Goal: Transaction & Acquisition: Purchase product/service

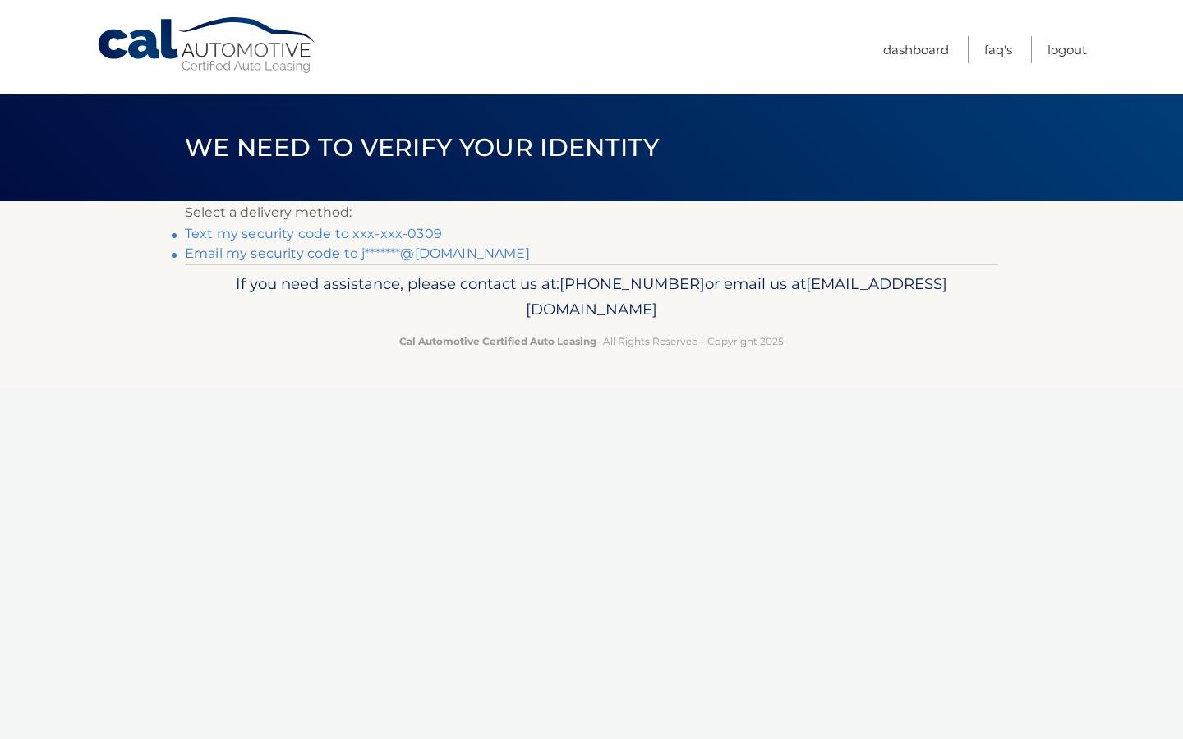
click at [369, 231] on link "Text my security code to xxx-xxx-0309" at bounding box center [313, 234] width 257 height 16
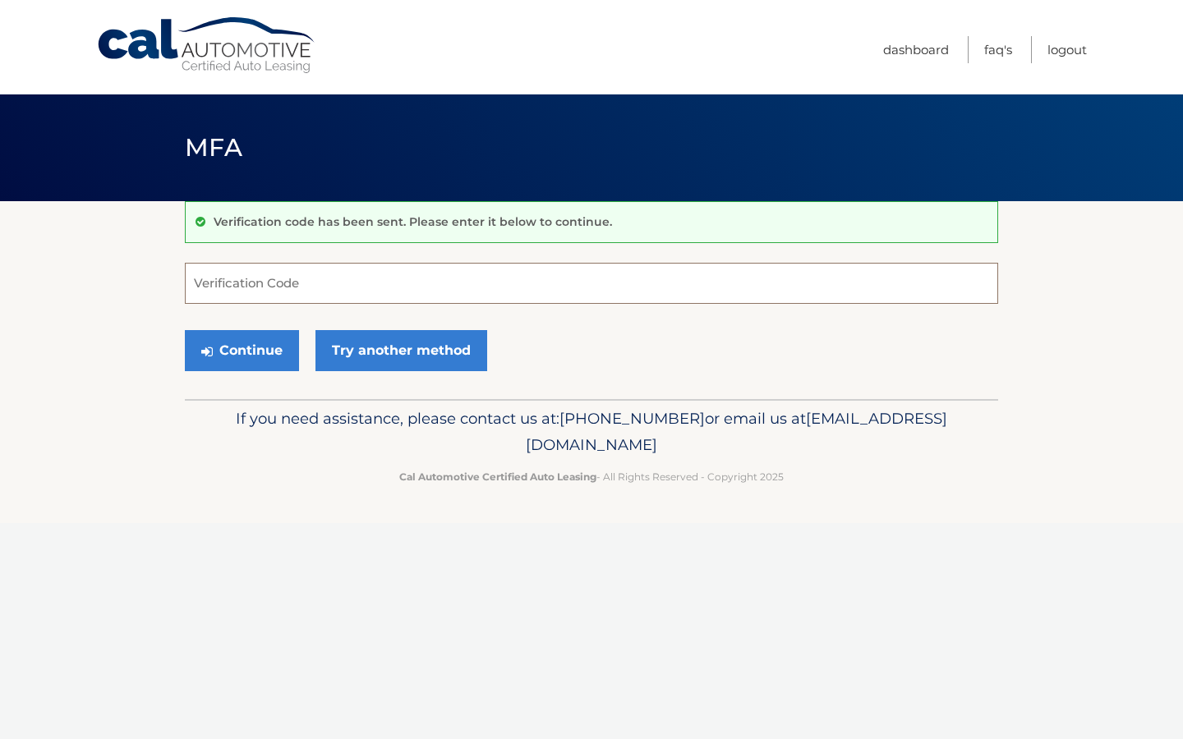
click at [352, 269] on input "Verification Code" at bounding box center [591, 283] width 813 height 41
type input "504107"
click at [250, 360] on button "Continue" at bounding box center [242, 350] width 114 height 41
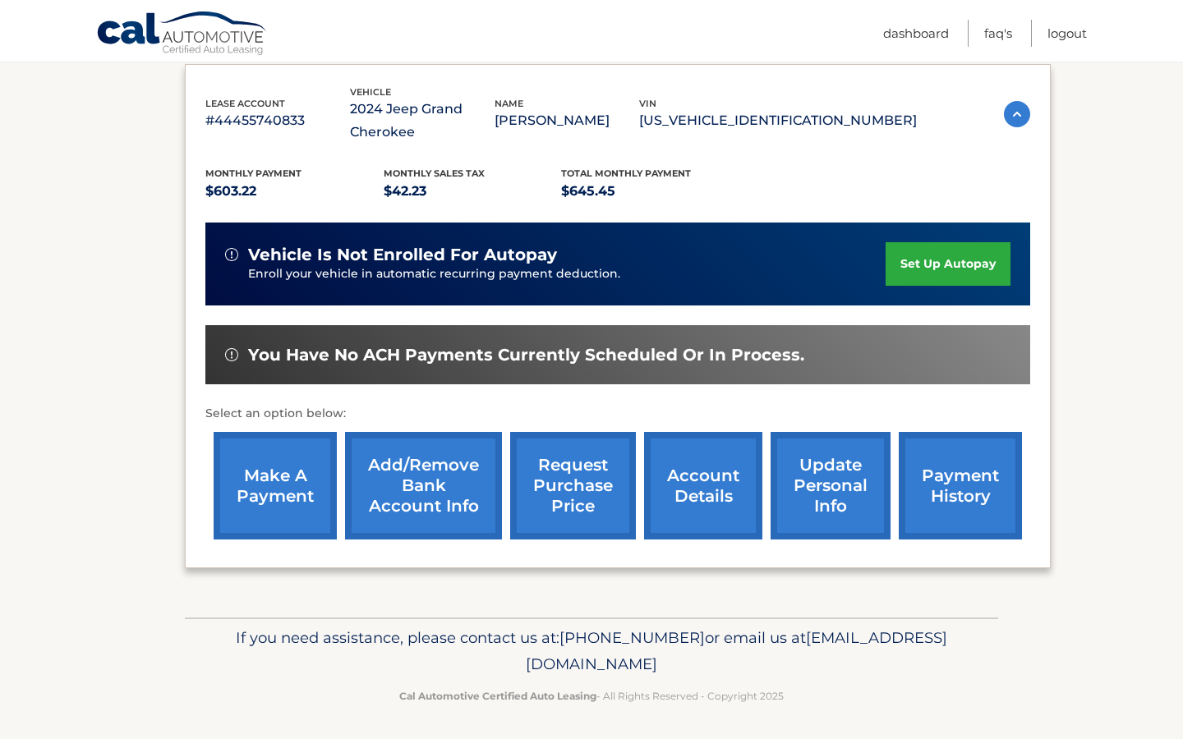
scroll to position [275, 0]
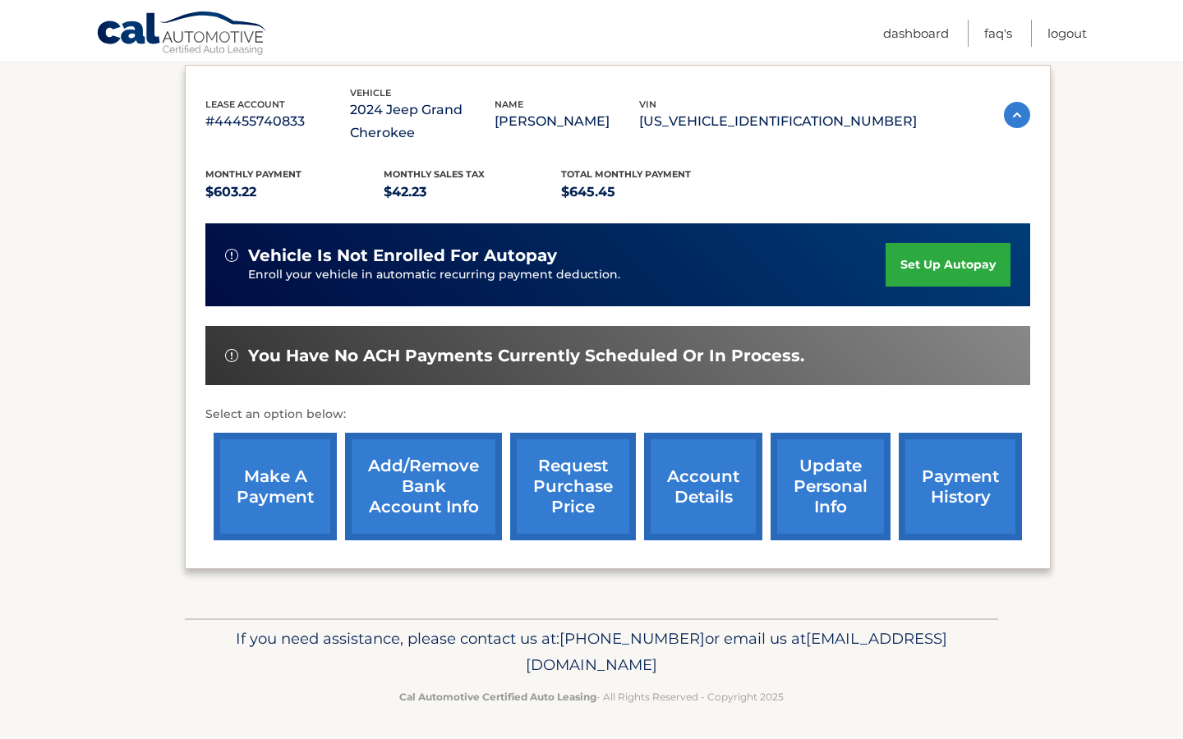
click at [271, 507] on link "make a payment" at bounding box center [275, 487] width 123 height 108
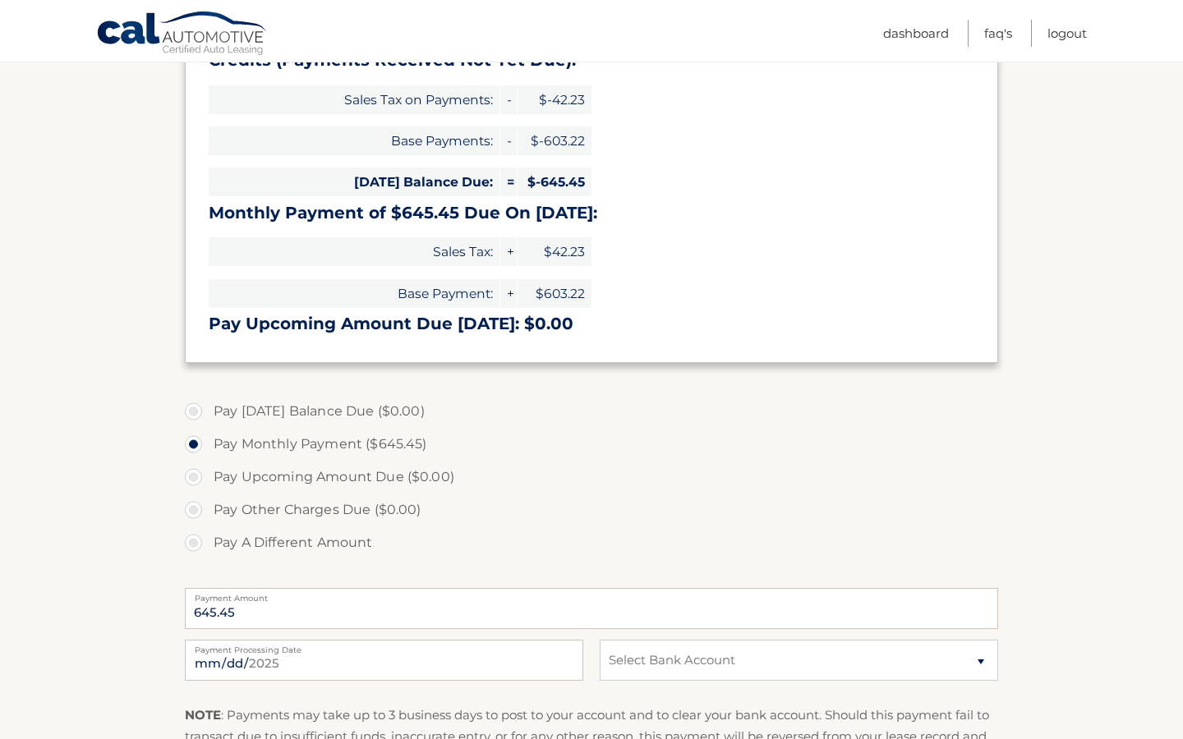
scroll to position [302, 0]
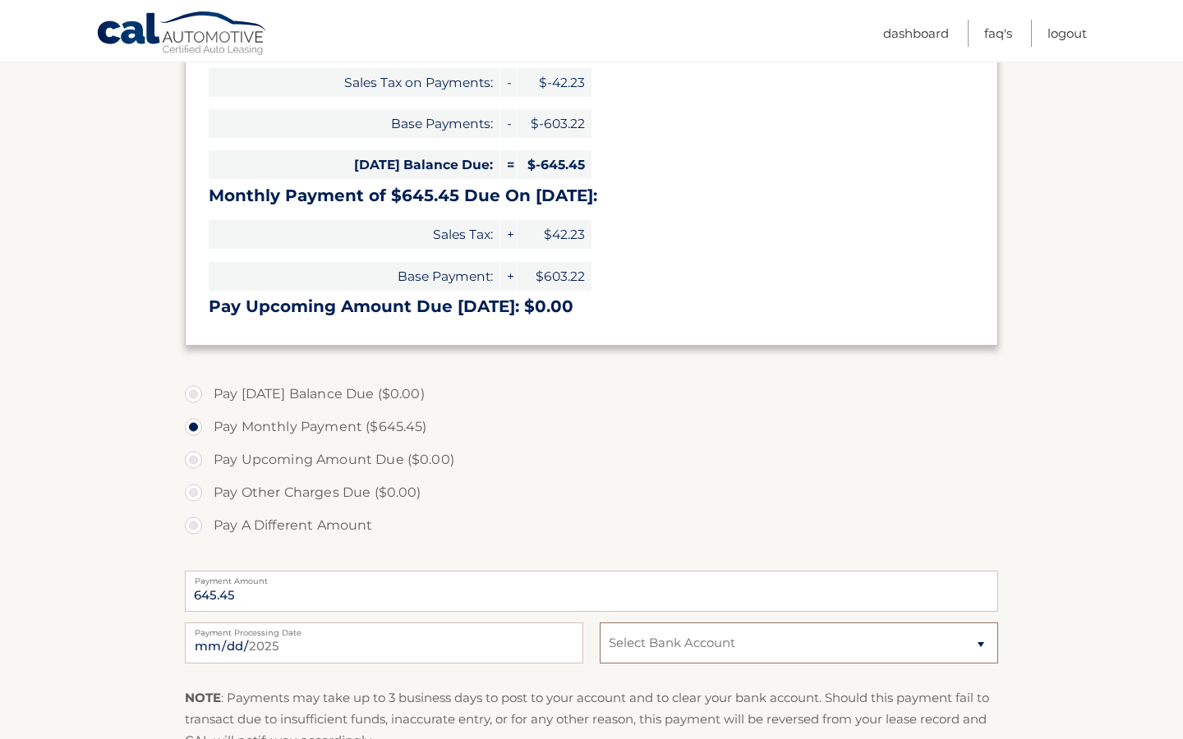
select select "NDMyODhkMmYtNjg1Mi00OGUwLWI0MjYtOGQ0OGNjN2RiYzg4"
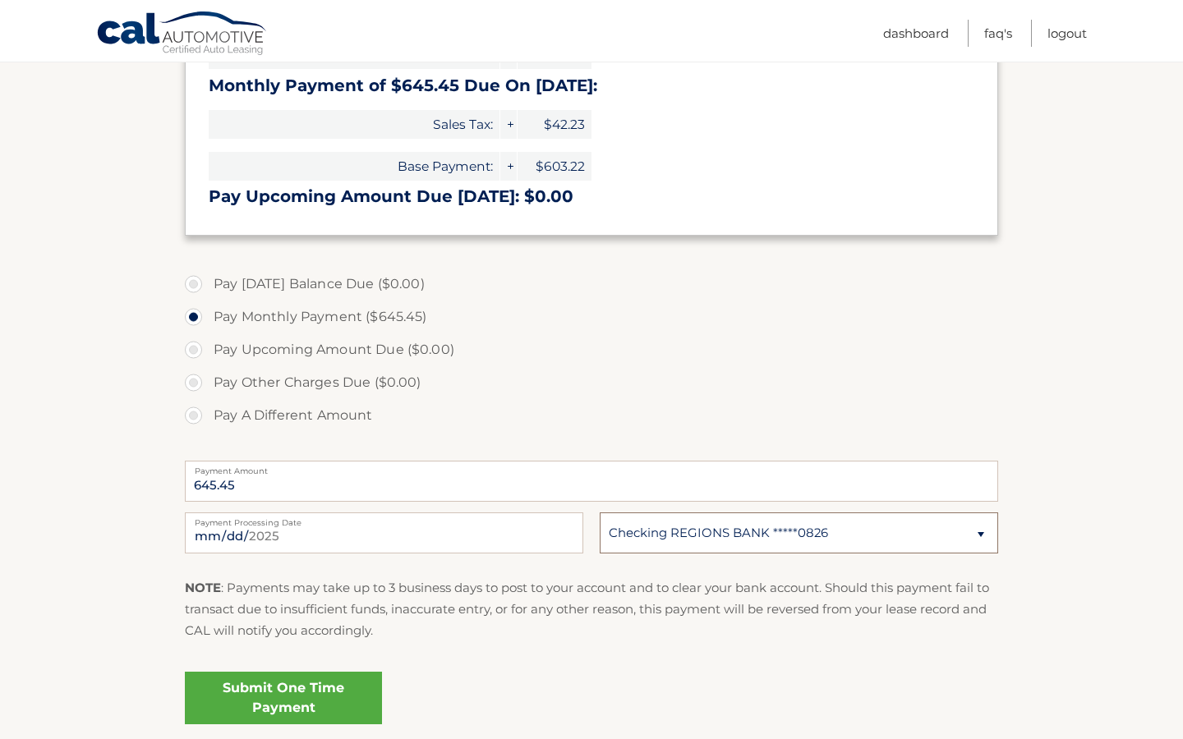
scroll to position [448, 0]
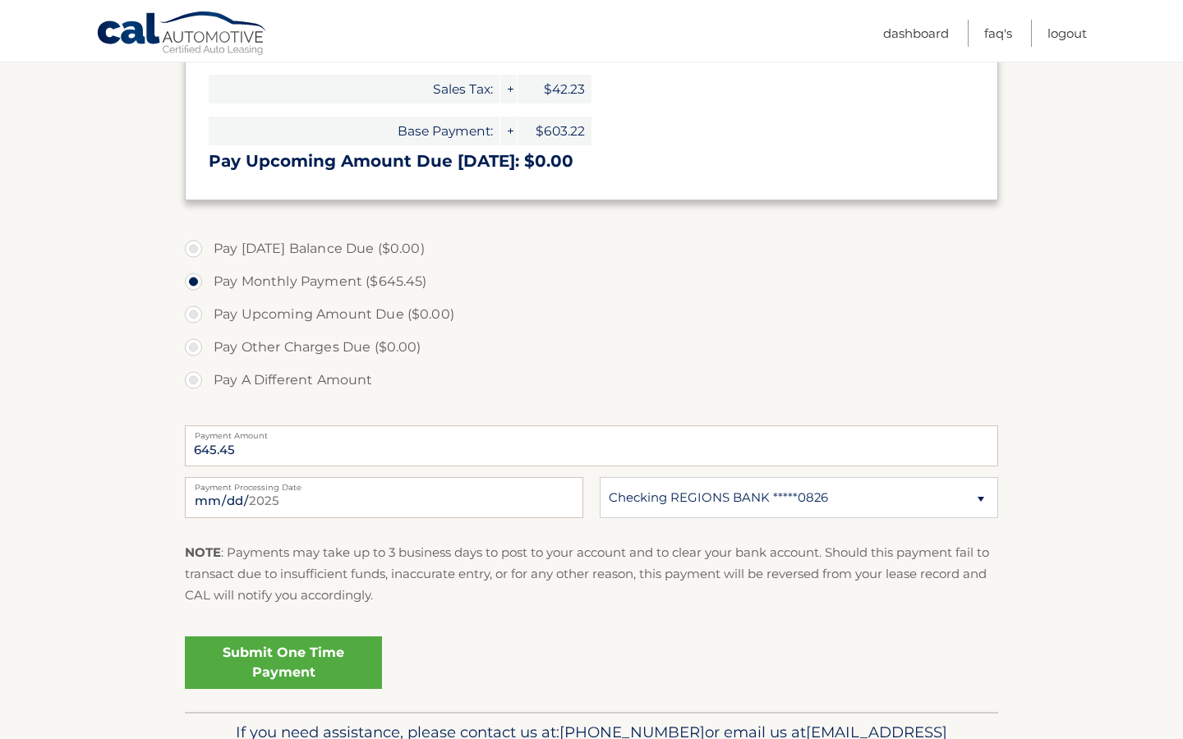
click at [295, 654] on link "Submit One Time Payment" at bounding box center [283, 663] width 197 height 53
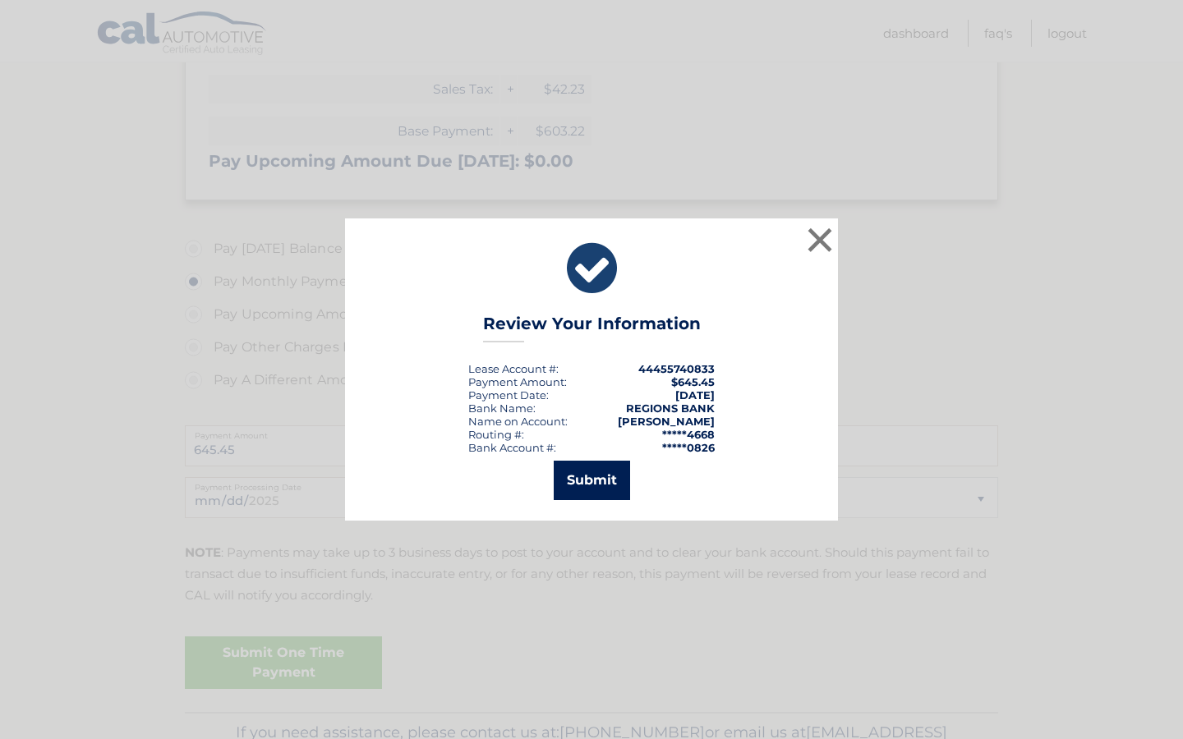
click at [598, 481] on button "Submit" at bounding box center [592, 480] width 76 height 39
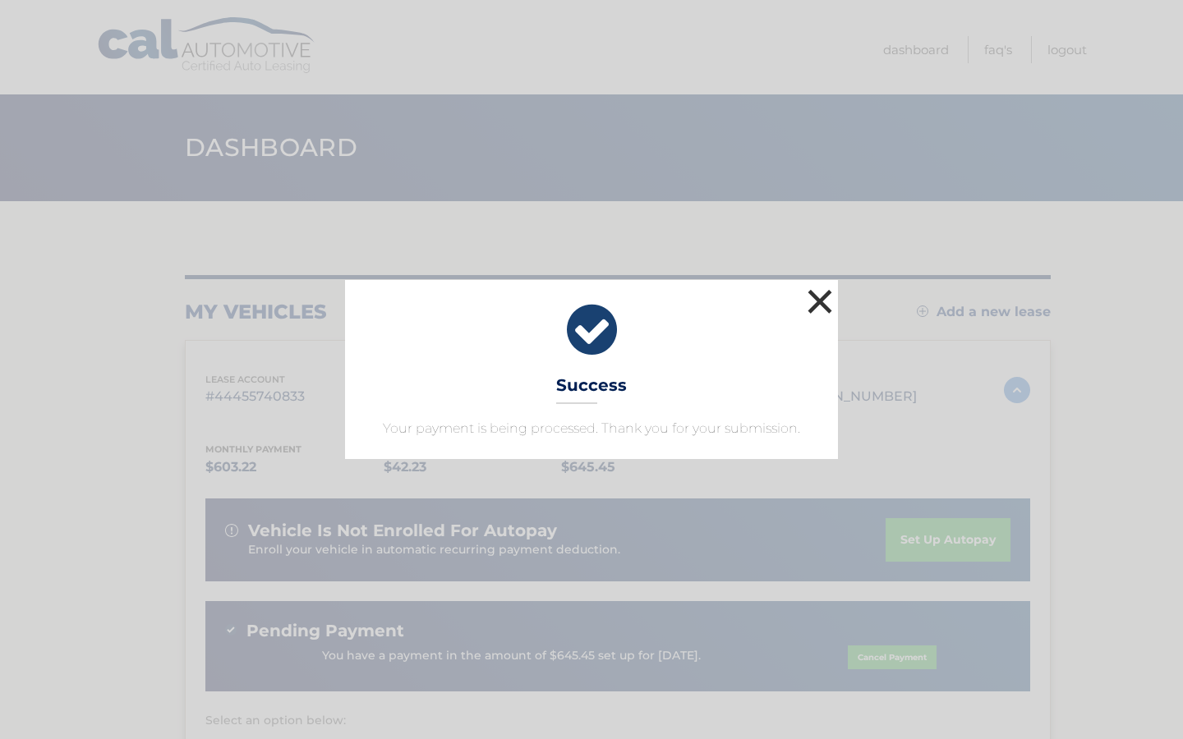
click at [820, 310] on button "×" at bounding box center [819, 301] width 33 height 33
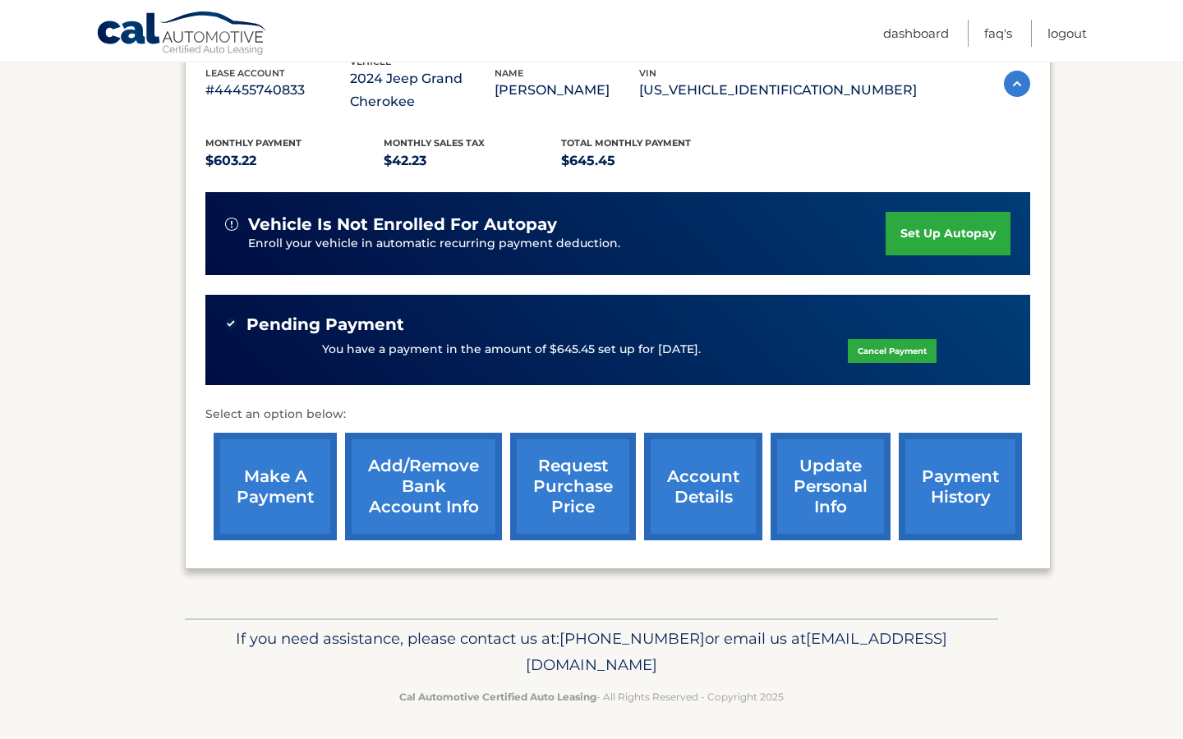
scroll to position [306, 0]
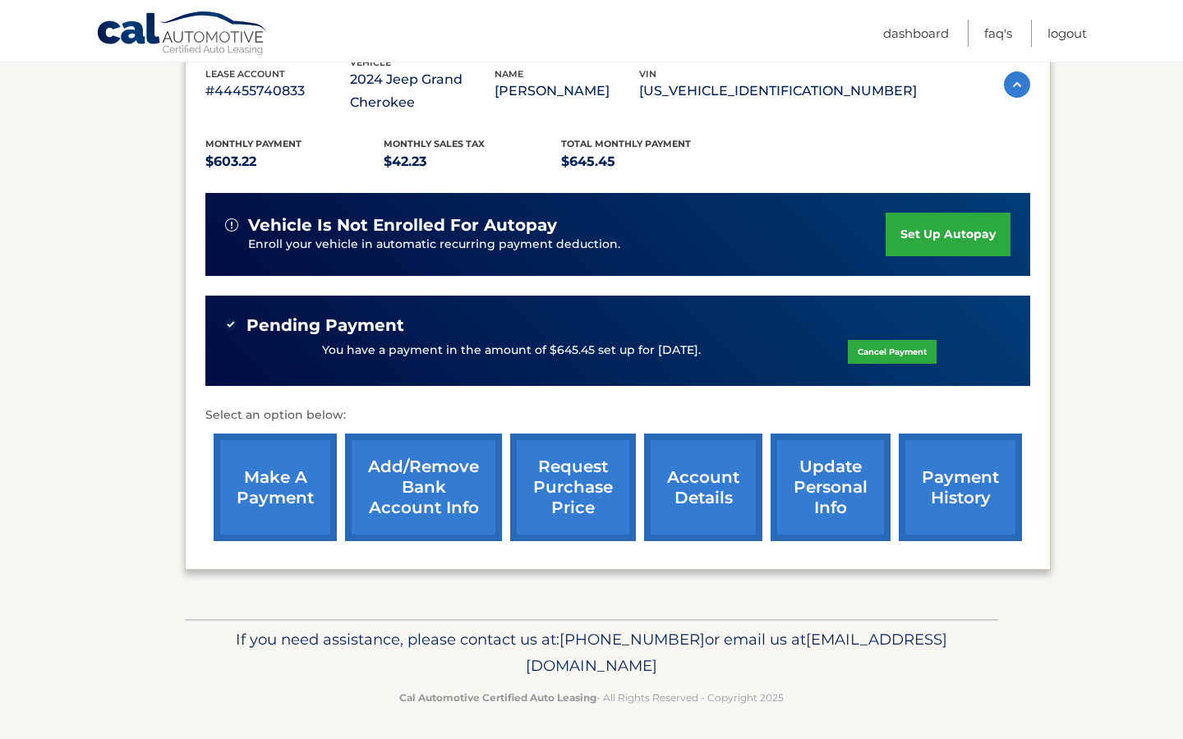
click at [946, 495] on link "payment history" at bounding box center [960, 488] width 123 height 108
